Goal: Transaction & Acquisition: Purchase product/service

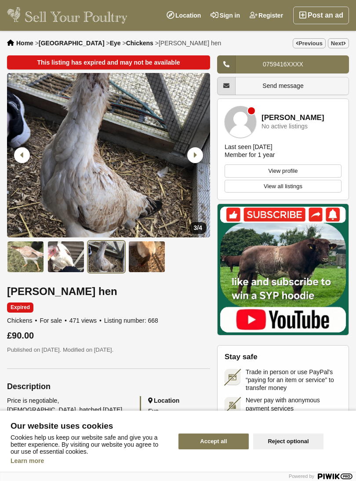
click at [71, 106] on img "3 / 4" at bounding box center [108, 155] width 203 height 164
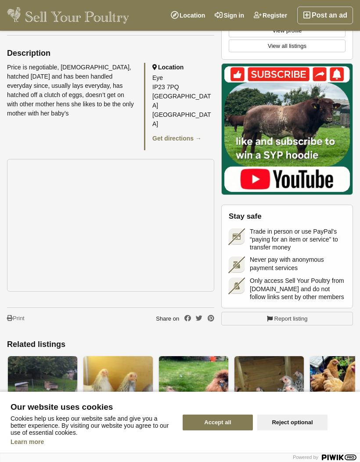
scroll to position [327, 0]
